Goal: Communication & Community: Answer question/provide support

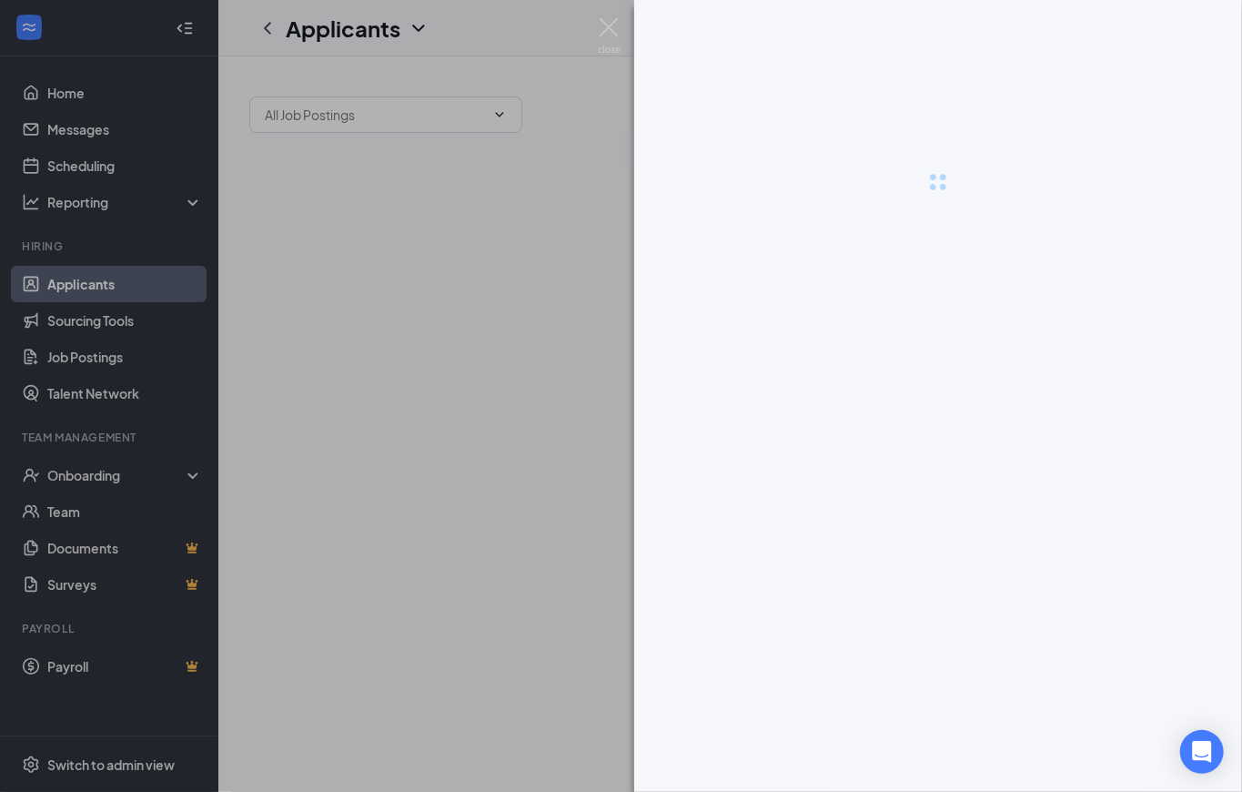
click at [987, 766] on div at bounding box center [938, 396] width 608 height 792
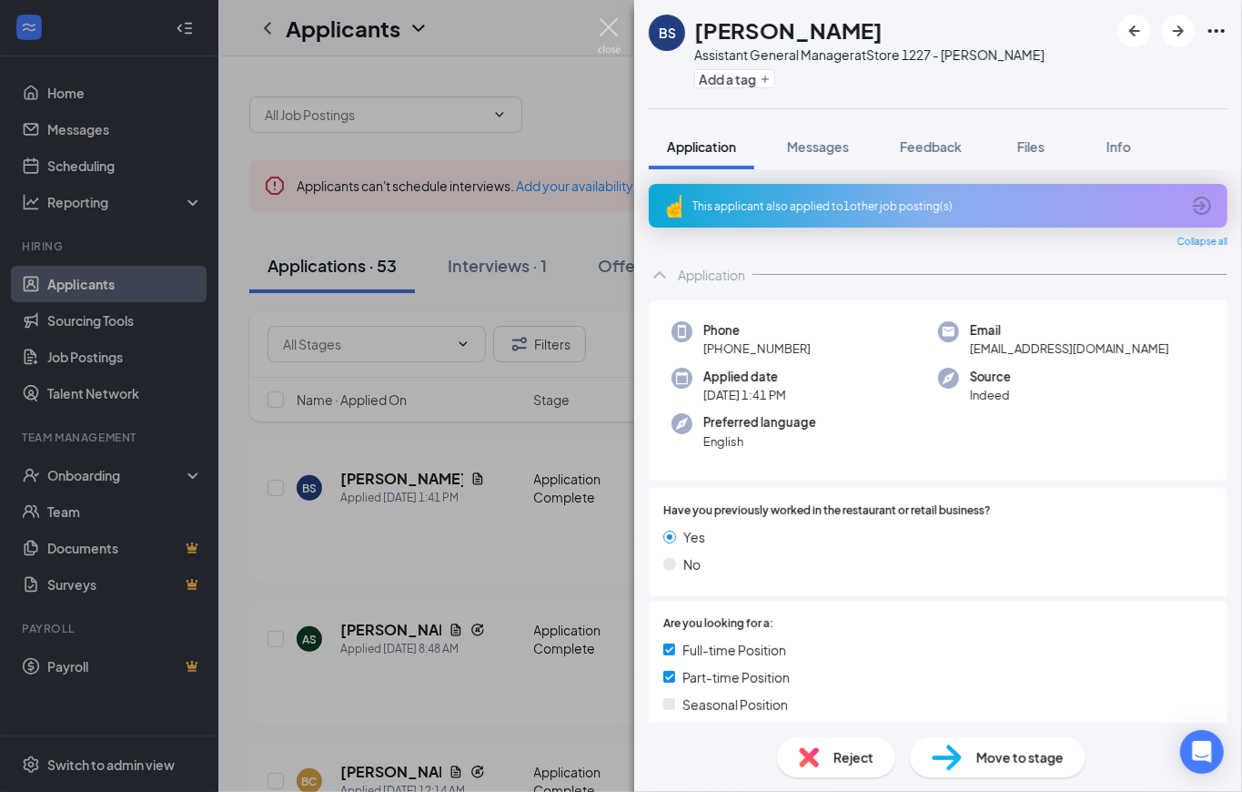
click at [613, 24] on img at bounding box center [609, 35] width 23 height 35
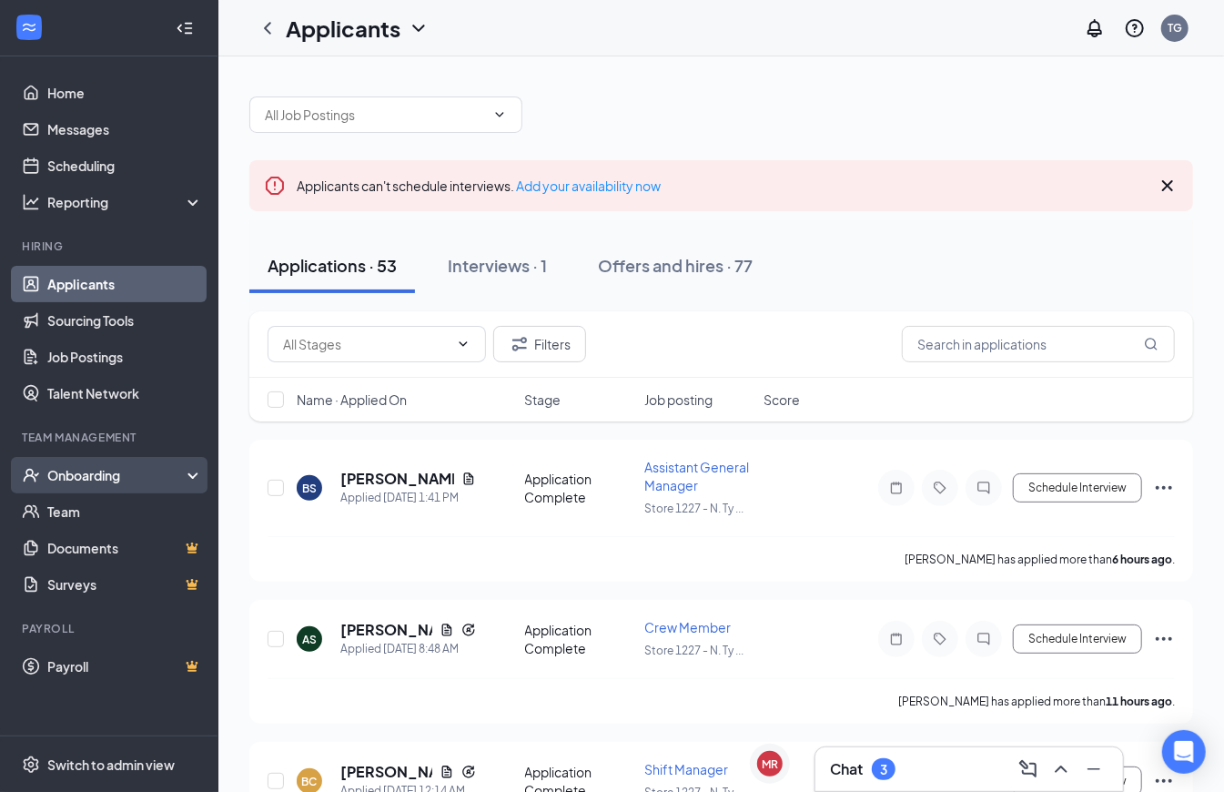
click at [86, 462] on div "Onboarding" at bounding box center [109, 475] width 218 height 36
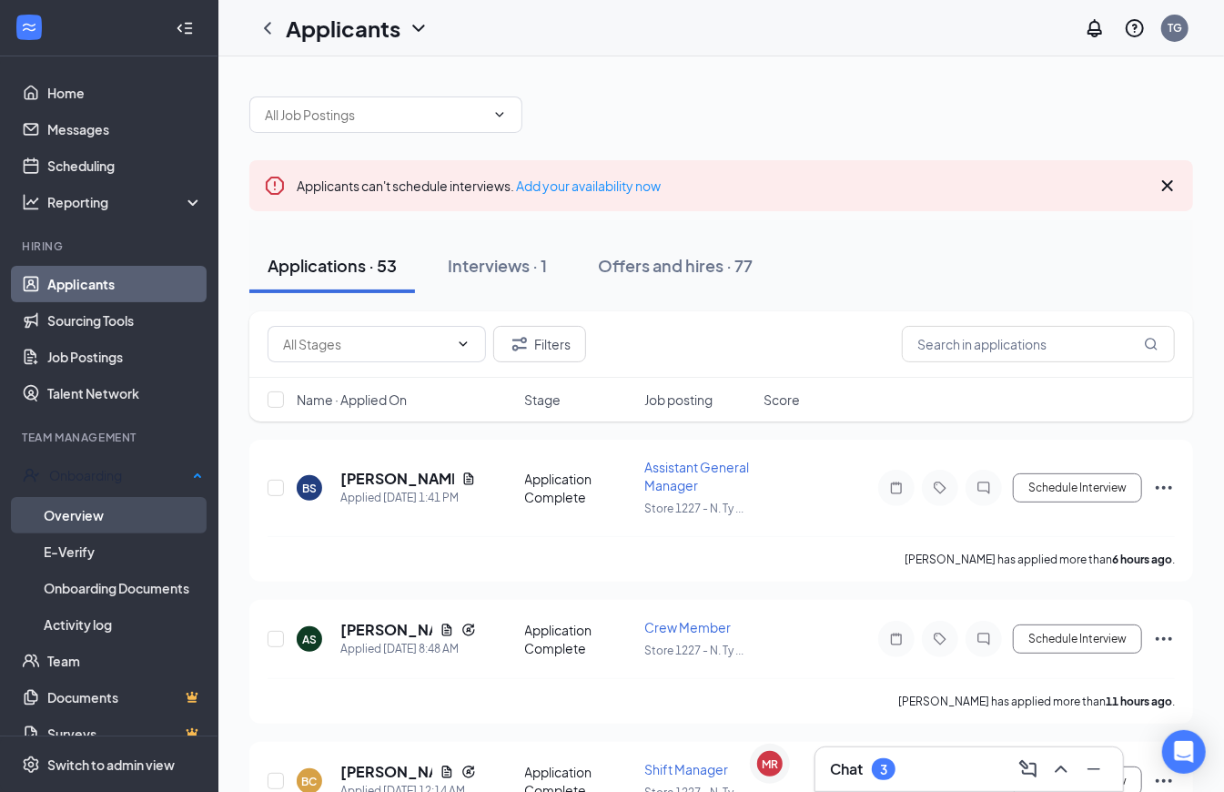
click at [144, 510] on link "Overview" at bounding box center [123, 515] width 159 height 36
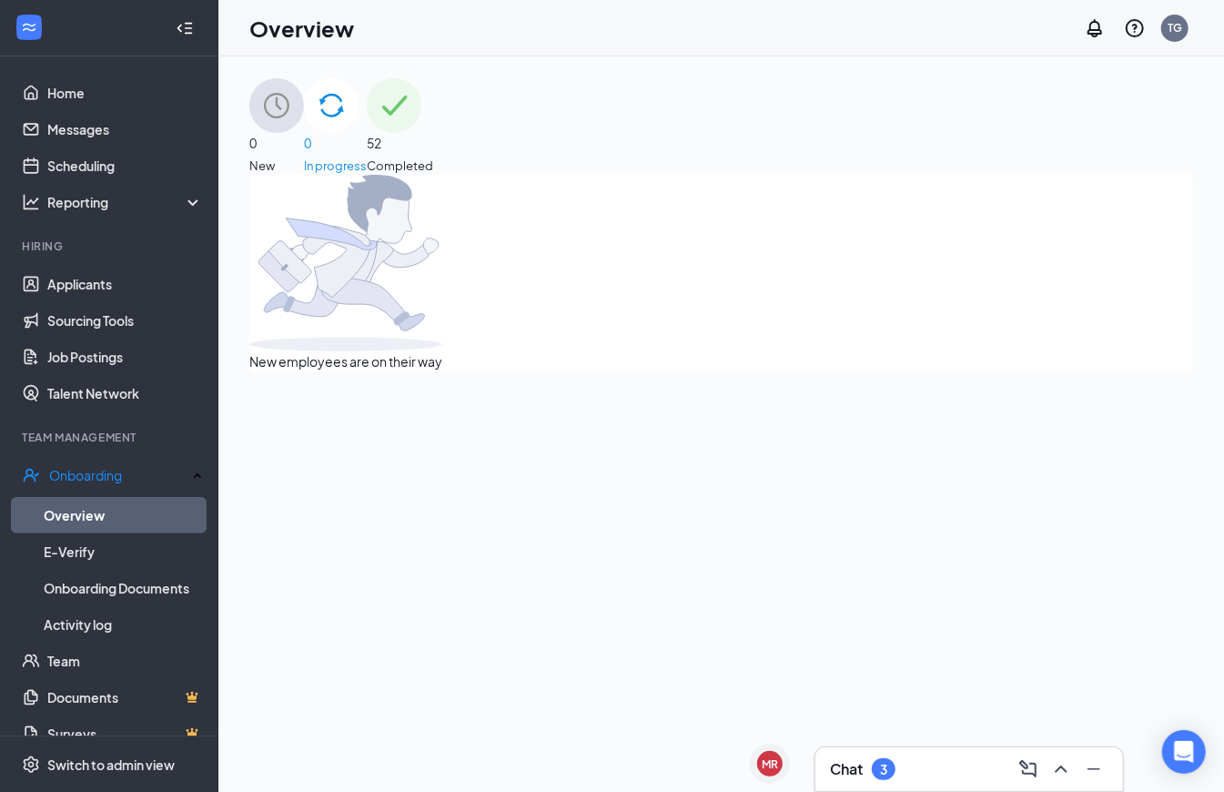
click at [433, 166] on div "52 Completed" at bounding box center [400, 126] width 66 height 96
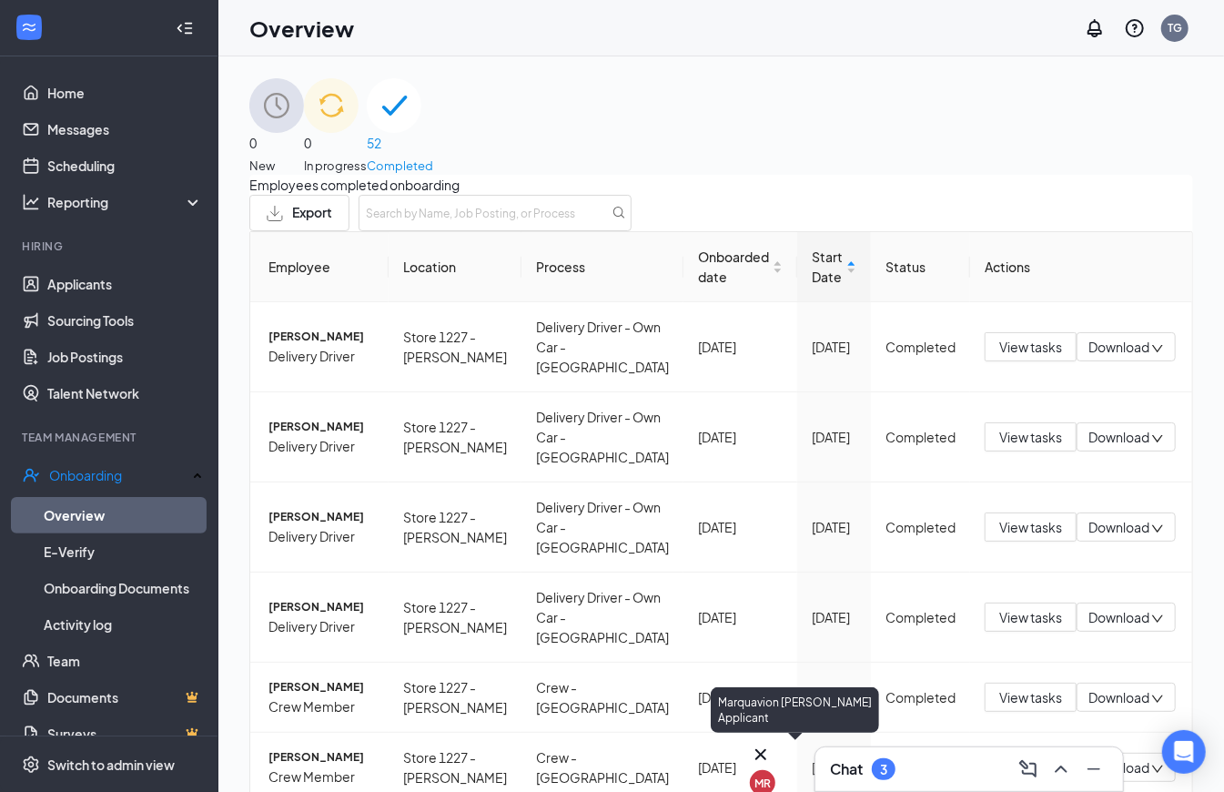
click at [772, 770] on div "MR" at bounding box center [762, 782] width 25 height 25
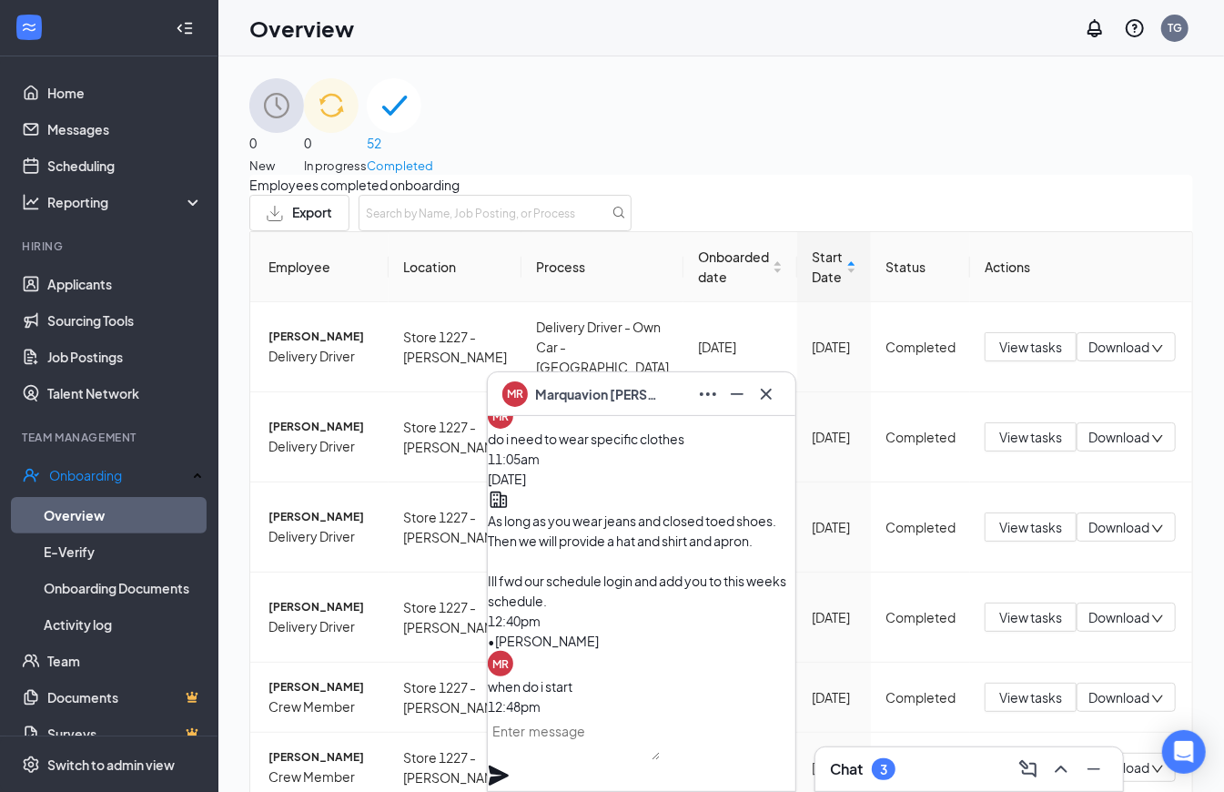
click at [653, 741] on textarea at bounding box center [574, 738] width 172 height 44
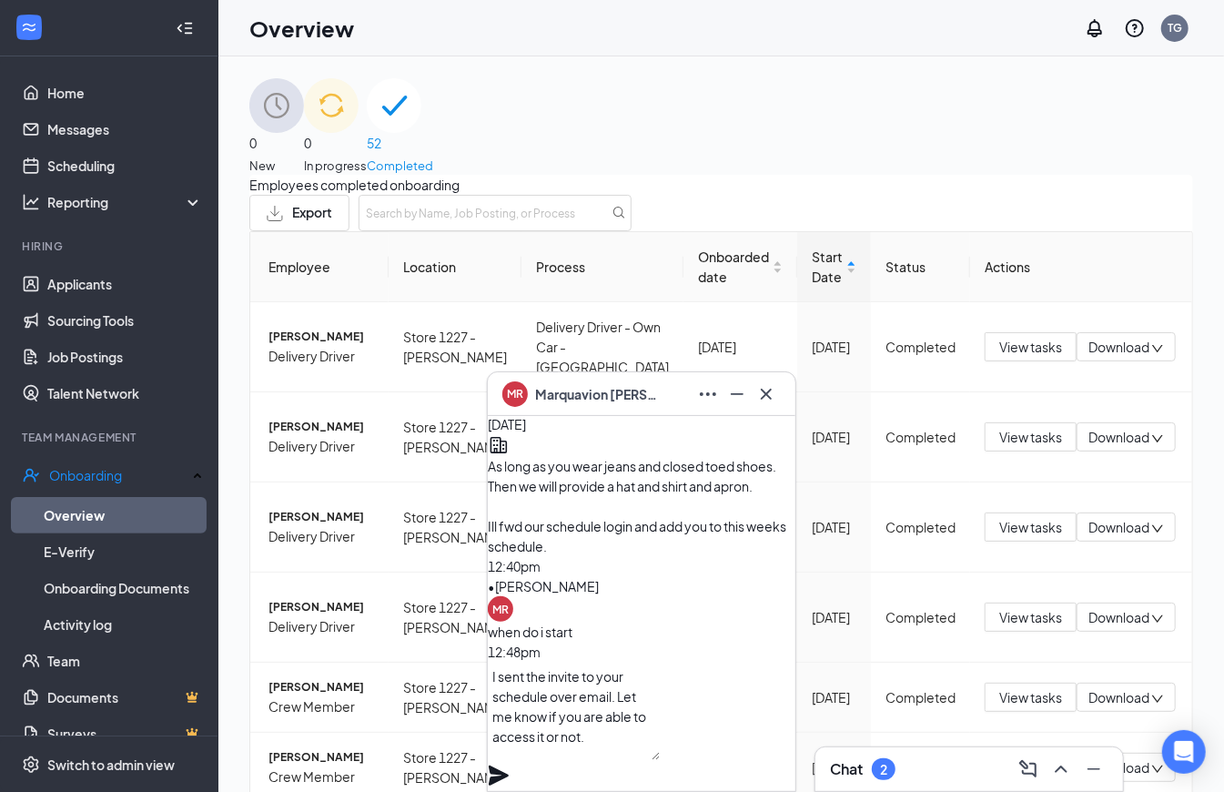
type textarea "I sent the invite to your schedule over email. Let me know if you are able to a…"
click at [510, 765] on icon "Plane" at bounding box center [499, 776] width 22 height 22
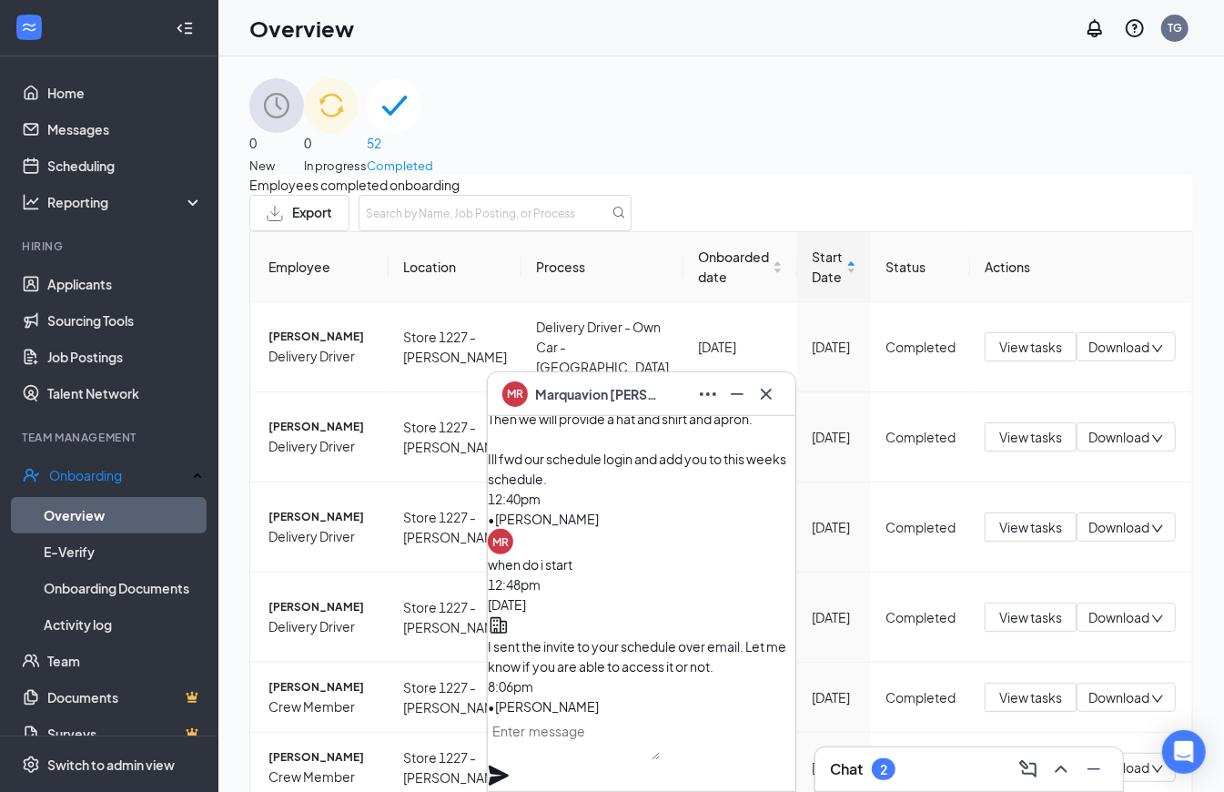
scroll to position [0, 0]
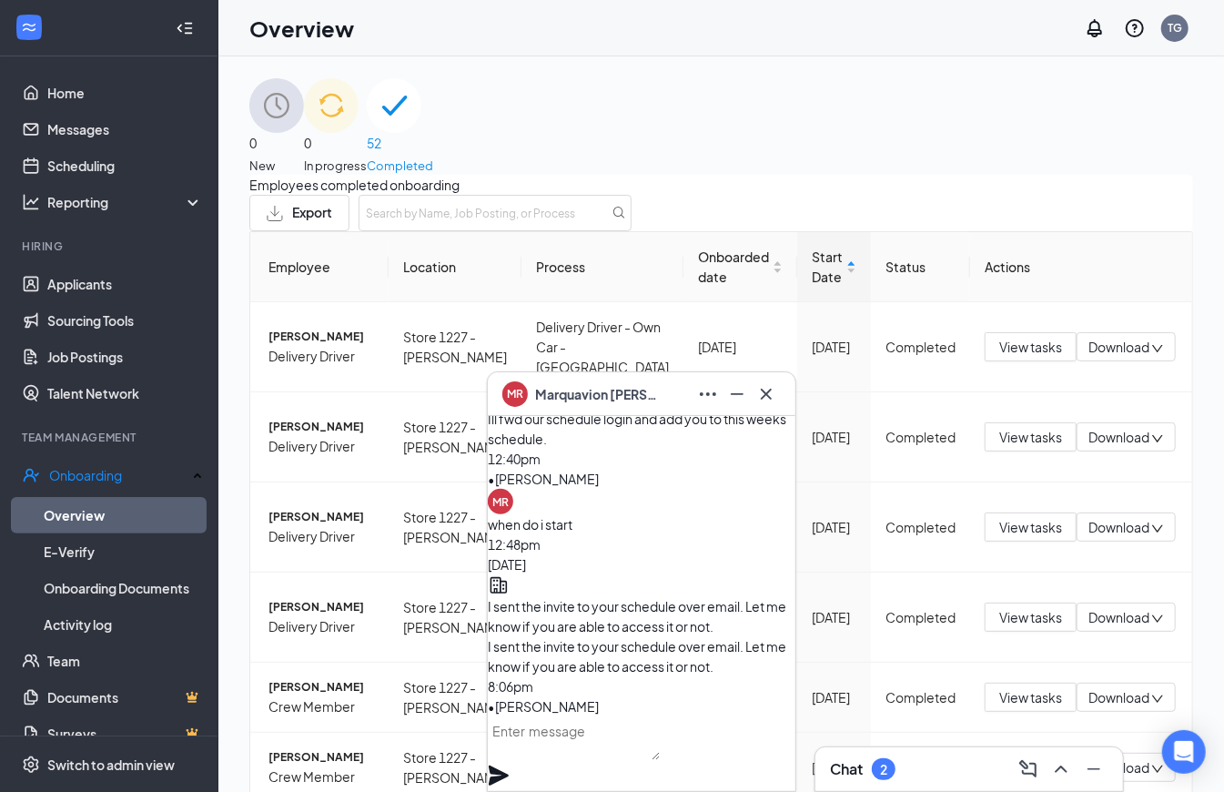
click at [675, 406] on div "MR [PERSON_NAME]" at bounding box center [641, 394] width 279 height 29
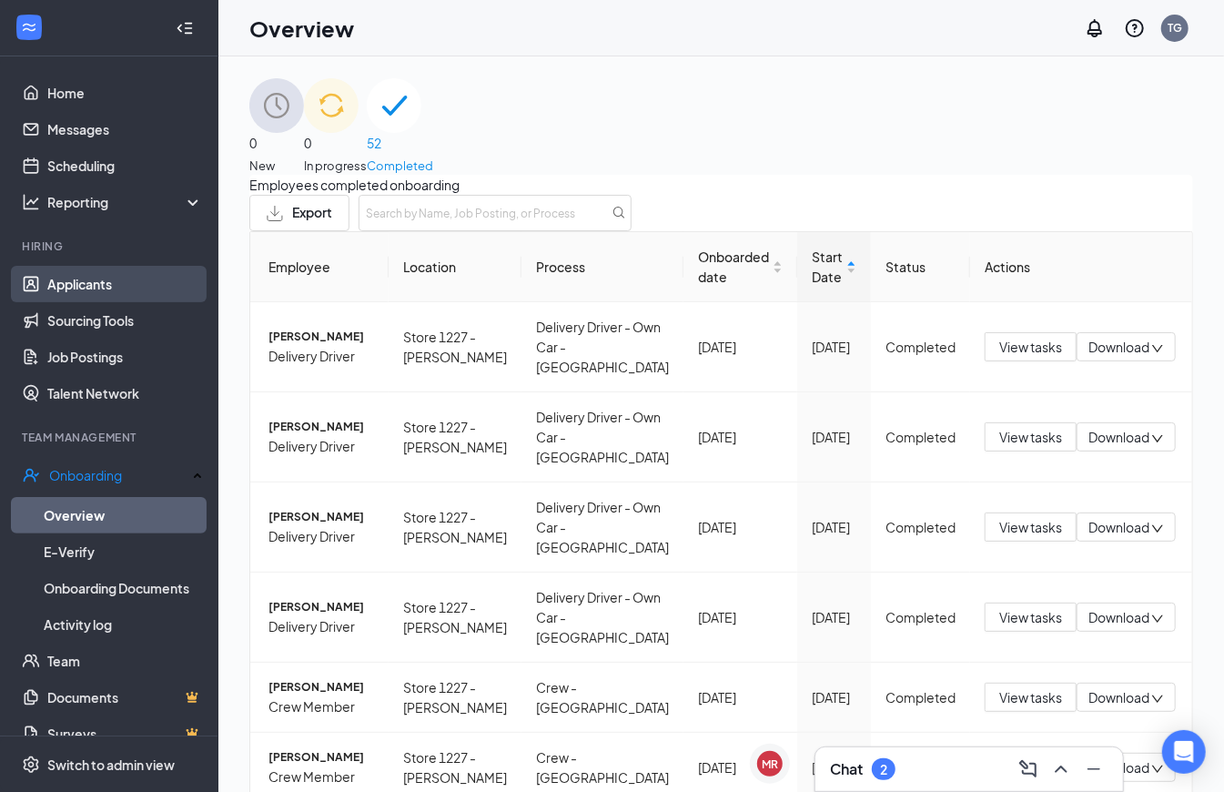
click at [82, 293] on link "Applicants" at bounding box center [125, 284] width 156 height 36
